Goal: Transaction & Acquisition: Purchase product/service

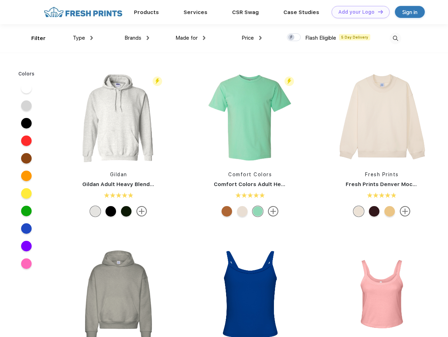
scroll to position [0, 0]
click at [358, 12] on link "Add your Logo Design Tool" at bounding box center [360, 12] width 58 height 12
click at [0, 0] on div "Design Tool" at bounding box center [0, 0] width 0 height 0
click at [377, 12] on link "Add your Logo Design Tool" at bounding box center [360, 12] width 58 height 12
click at [34, 38] on div "Filter" at bounding box center [38, 38] width 14 height 8
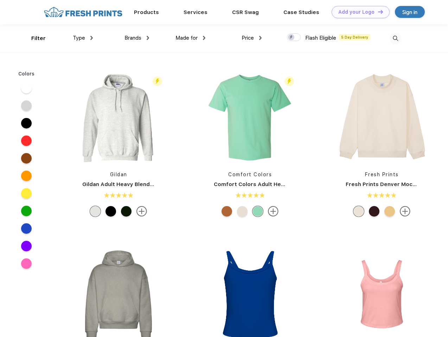
click at [83, 38] on span "Type" at bounding box center [79, 38] width 12 height 6
click at [137, 38] on span "Brands" at bounding box center [132, 38] width 17 height 6
click at [190, 38] on span "Made for" at bounding box center [186, 38] width 22 height 6
click at [252, 38] on span "Price" at bounding box center [247, 38] width 12 height 6
click at [294, 38] on div at bounding box center [294, 37] width 14 height 8
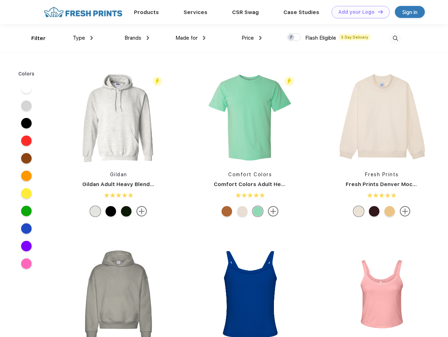
click at [291, 38] on input "checkbox" at bounding box center [289, 35] width 5 height 5
click at [395, 38] on img at bounding box center [395, 39] width 12 height 12
